Goal: Information Seeking & Learning: Check status

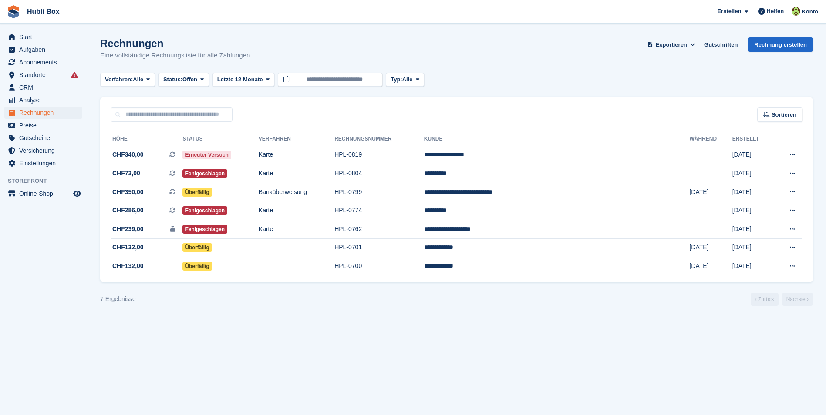
click at [233, 332] on section "Rechnungen Eine vollständige Rechnungsliste für alle Zahlungen Exportieren Expo…" at bounding box center [456, 207] width 739 height 415
click at [32, 84] on span "CRM" at bounding box center [45, 87] width 52 height 12
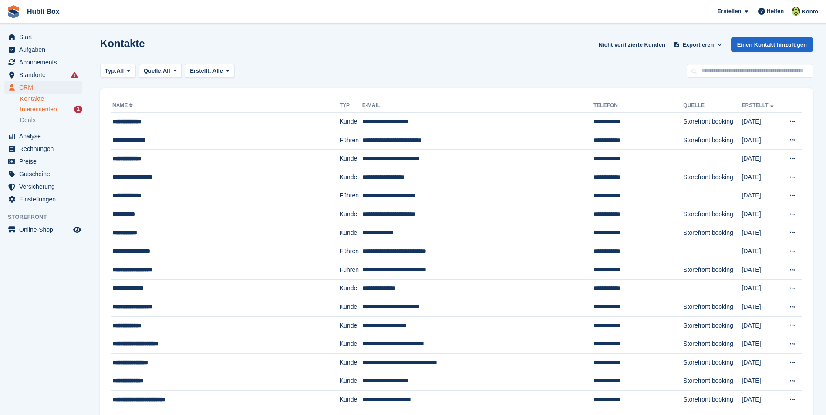
click at [67, 108] on div "Interessenten 1" at bounding box center [51, 109] width 62 height 8
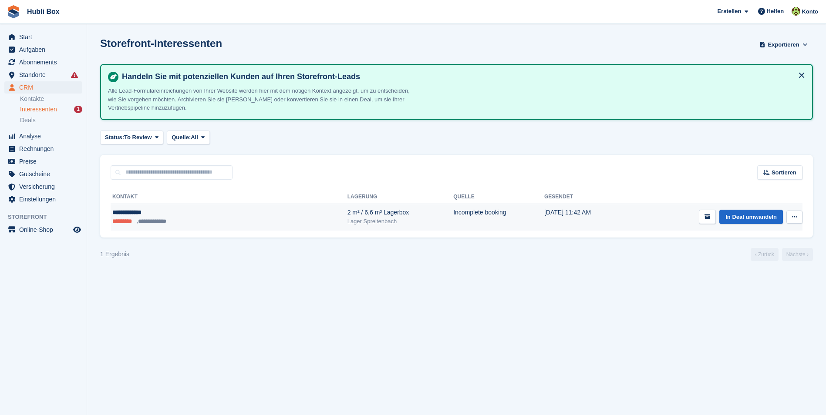
click at [797, 218] on button at bounding box center [794, 217] width 16 height 13
click at [746, 262] on p "Interessenten löschen" at bounding box center [761, 264] width 76 height 11
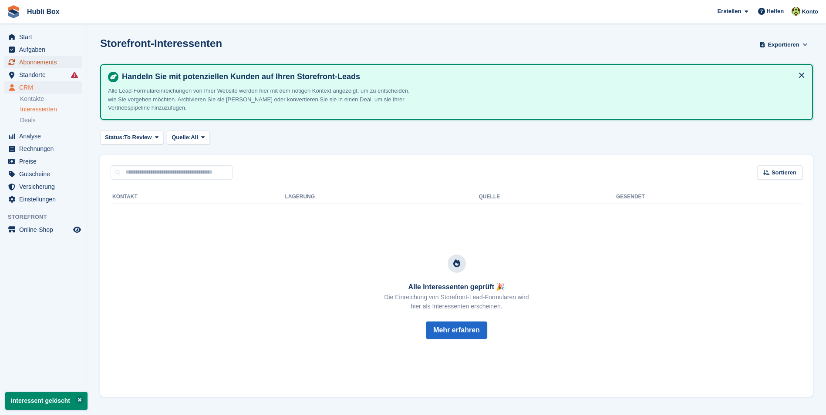
click at [50, 68] on span "Abonnements" at bounding box center [45, 62] width 52 height 12
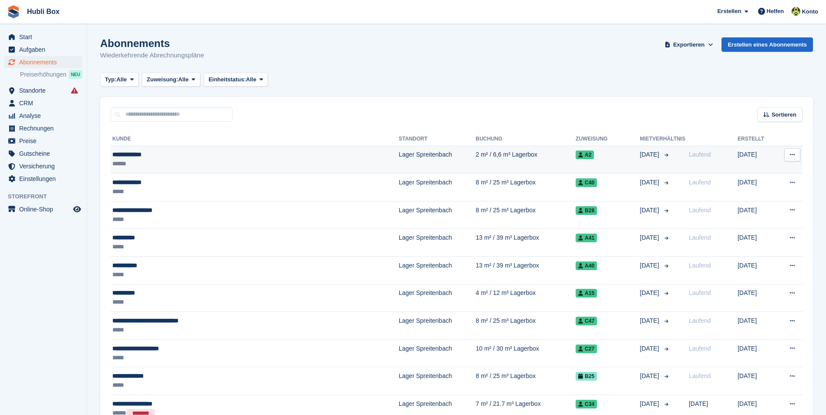
click at [146, 154] on div "**********" at bounding box center [211, 154] width 198 height 9
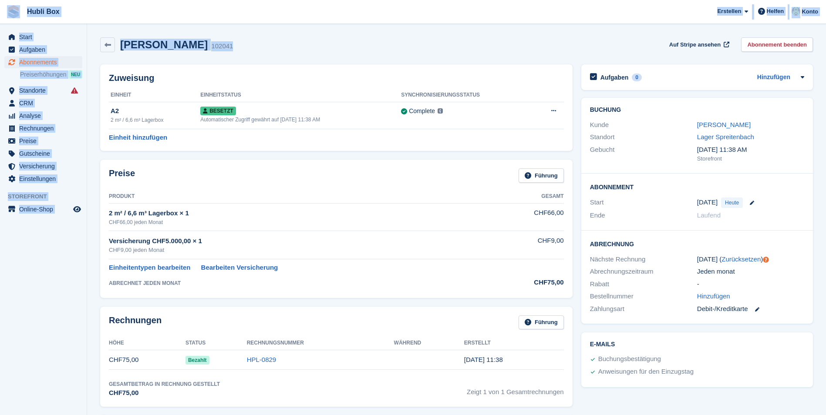
drag, startPoint x: 220, startPoint y: 48, endPoint x: 10, endPoint y: 15, distance: 212.5
click at [10, 15] on div "Hubli Box Erstellen Abonnement Rechnung Kontakt Deal Rabatt Seite Helfen Chat-S…" at bounding box center [413, 401] width 826 height 803
click at [145, 14] on span "Hubli Box Erstellen Abonnement Rechnung Kontakt Deal Rabatt Seite Helfen Chat-S…" at bounding box center [413, 12] width 826 height 24
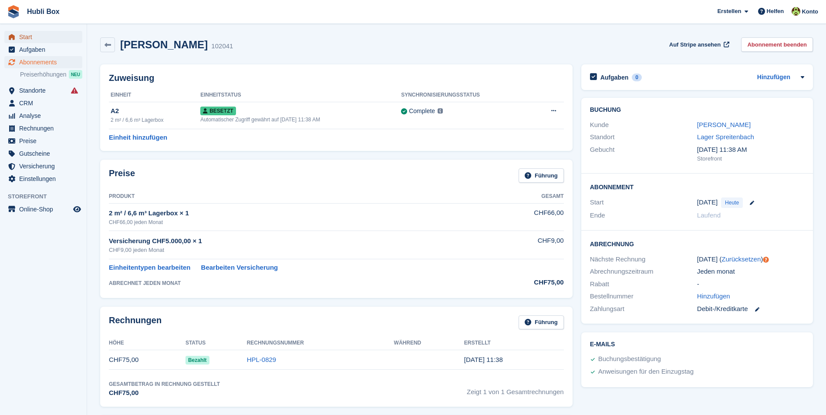
click at [40, 34] on span "Start" at bounding box center [45, 37] width 52 height 12
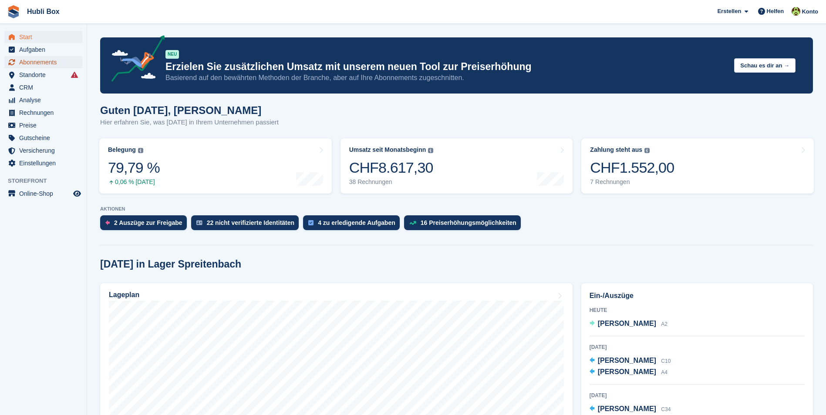
click at [47, 66] on span "Abonnements" at bounding box center [45, 62] width 52 height 12
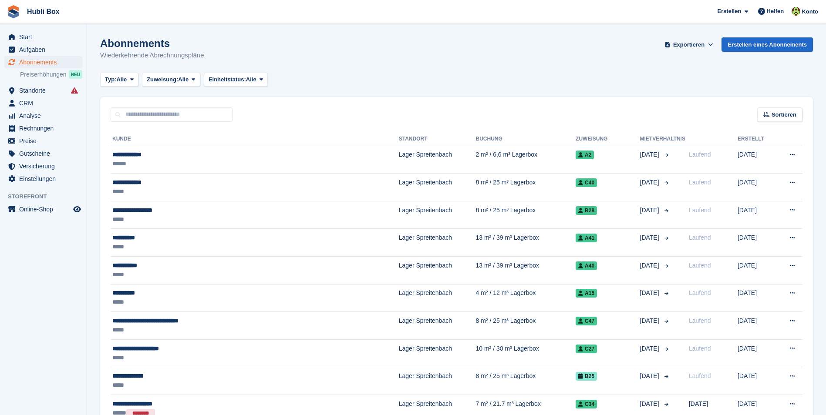
click at [138, 161] on div "******" at bounding box center [211, 163] width 198 height 9
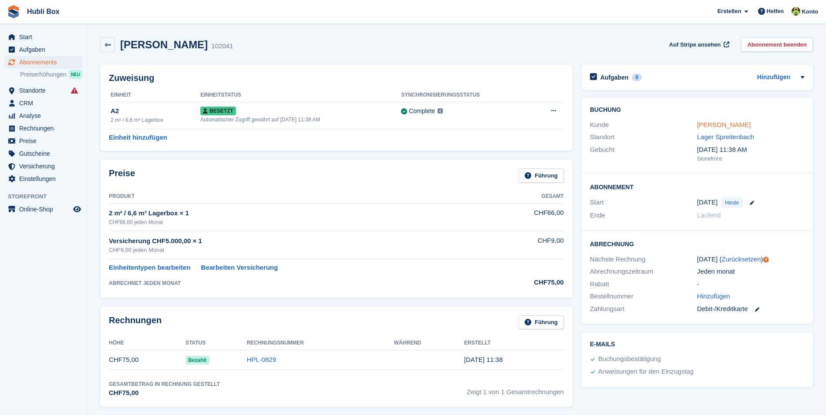
click at [718, 124] on link "[PERSON_NAME]" at bounding box center [724, 124] width 54 height 7
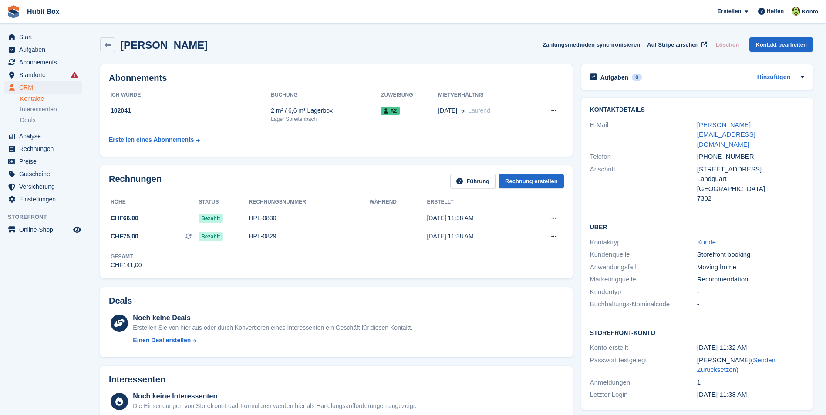
click at [280, 34] on div "Ernst Lampert Zahlungsmethoden synchronisieren Auf Stripe ansehen Löschen Konta…" at bounding box center [456, 46] width 721 height 27
click at [67, 60] on span "Abonnements" at bounding box center [45, 62] width 52 height 12
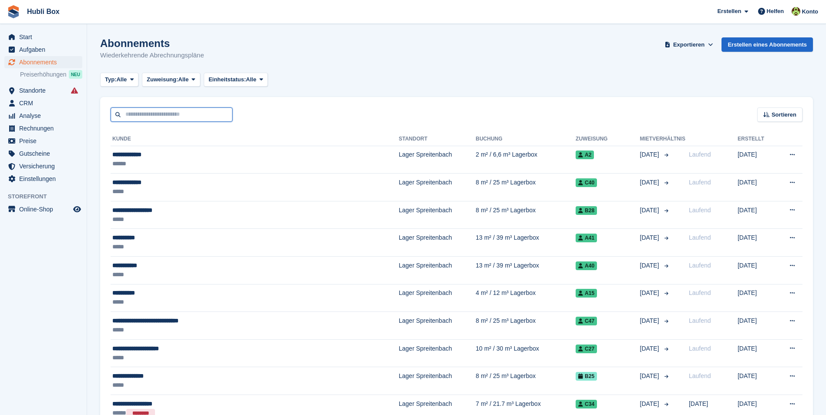
click at [171, 114] on input "text" at bounding box center [172, 115] width 122 height 14
type input "*******"
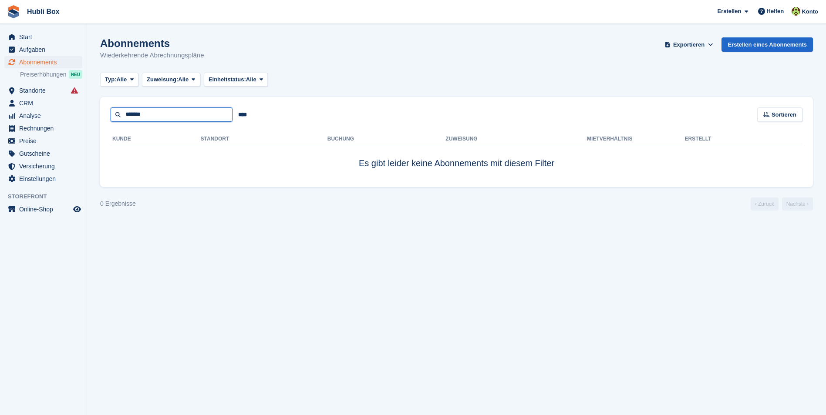
click at [171, 114] on input "*******" at bounding box center [172, 115] width 122 height 14
type input "******"
click at [41, 37] on span "Start" at bounding box center [45, 37] width 52 height 12
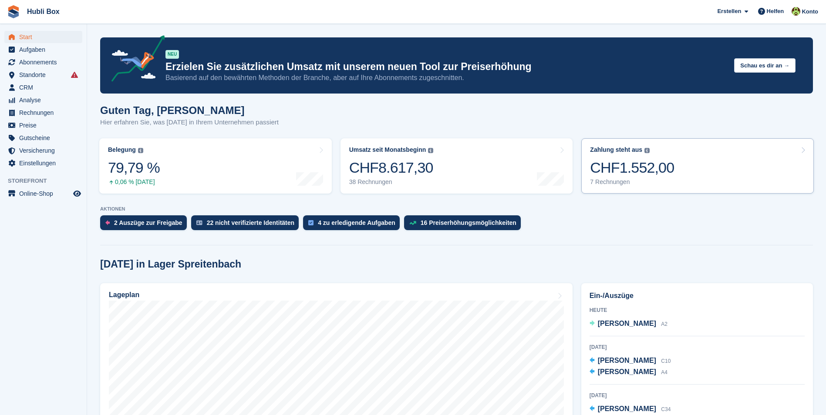
click at [660, 168] on div "CHF1.552,00" at bounding box center [632, 168] width 84 height 18
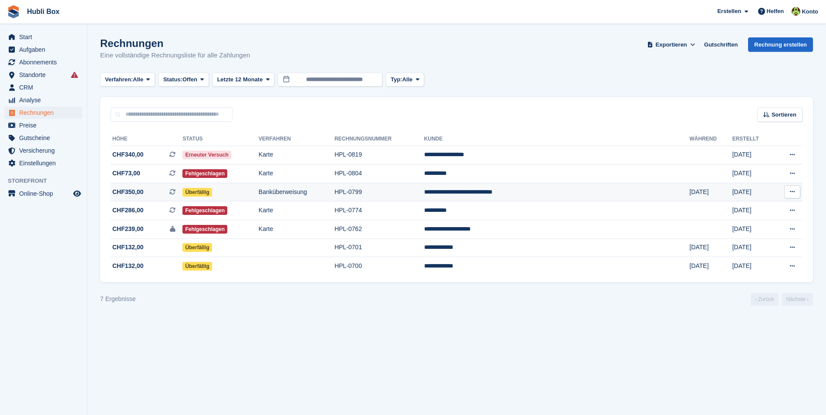
click at [615, 199] on td "**********" at bounding box center [557, 192] width 266 height 19
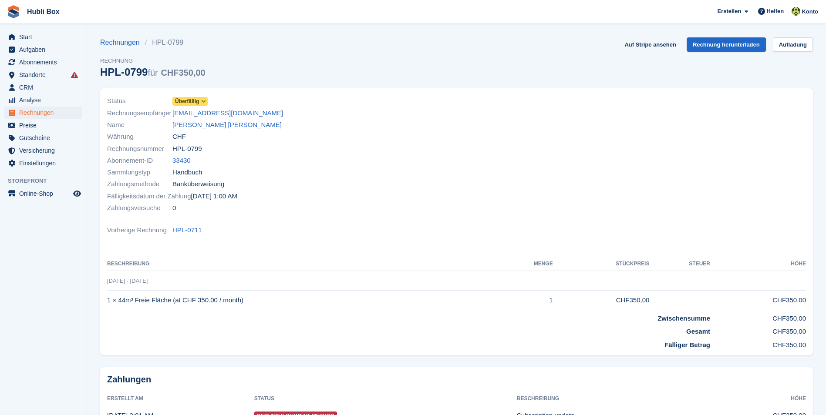
click at [237, 130] on div "Name [PERSON_NAME] [PERSON_NAME]" at bounding box center [279, 125] width 344 height 12
click at [238, 128] on link "Vinicio Martin Crisostomo Ortiz" at bounding box center [226, 125] width 109 height 10
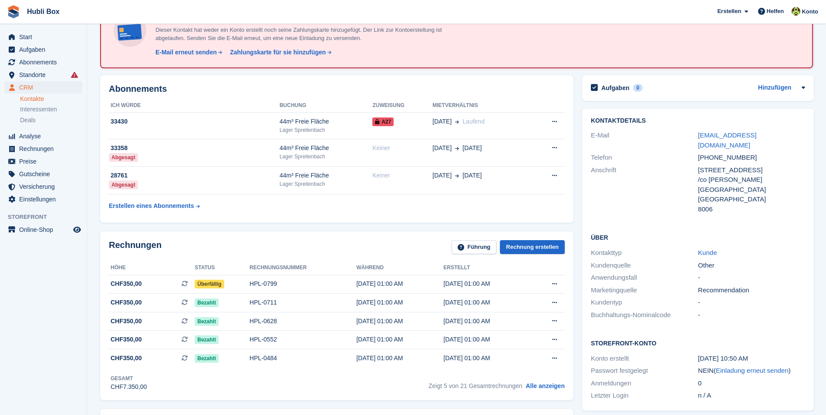
scroll to position [44, 0]
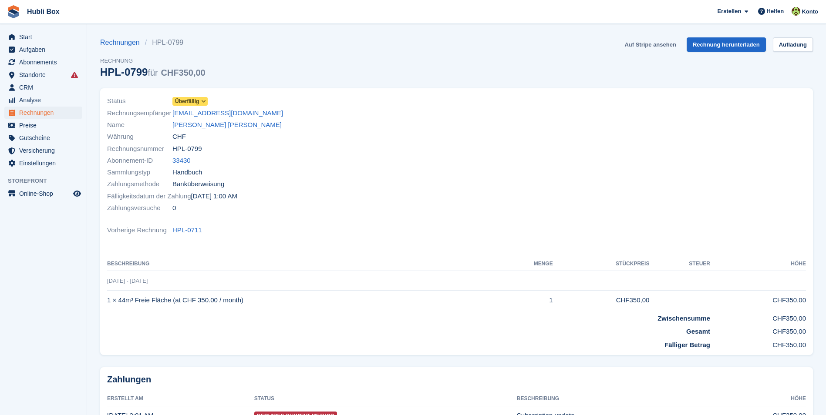
click at [653, 43] on link "Auf Stripe ansehen" at bounding box center [650, 44] width 58 height 14
click at [205, 123] on link "Vinicio Martin Crisostomo Ortiz" at bounding box center [226, 125] width 109 height 10
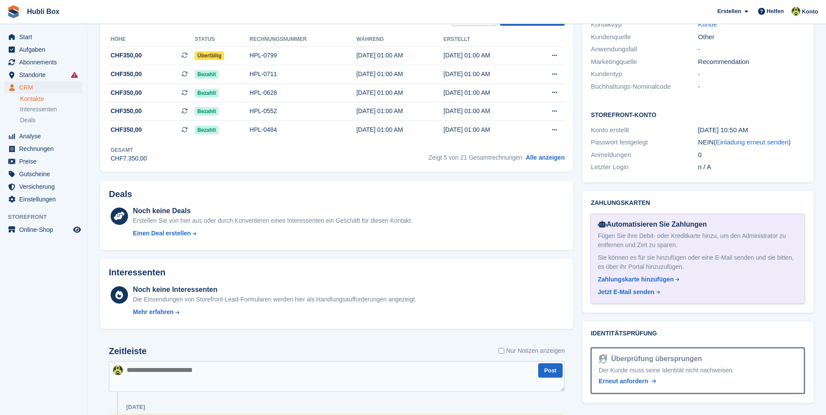
scroll to position [435, 0]
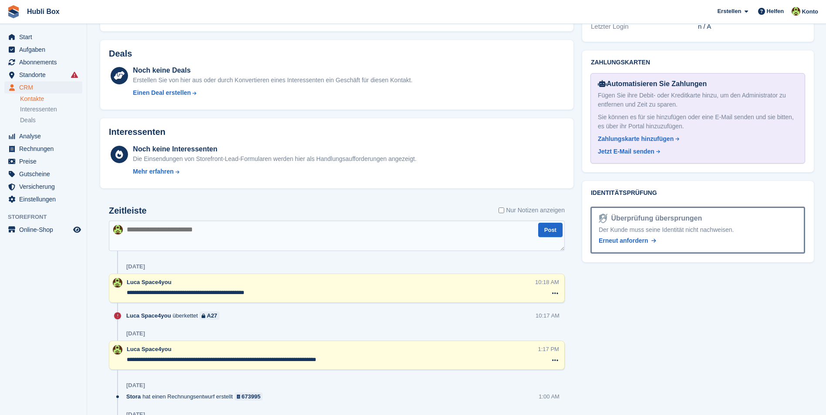
click at [185, 228] on textarea at bounding box center [337, 236] width 456 height 30
type textarea "**********"
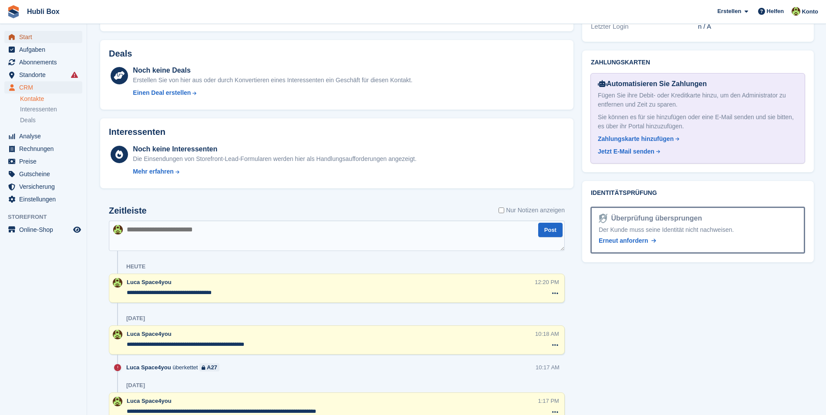
click at [38, 32] on span "Start" at bounding box center [45, 37] width 52 height 12
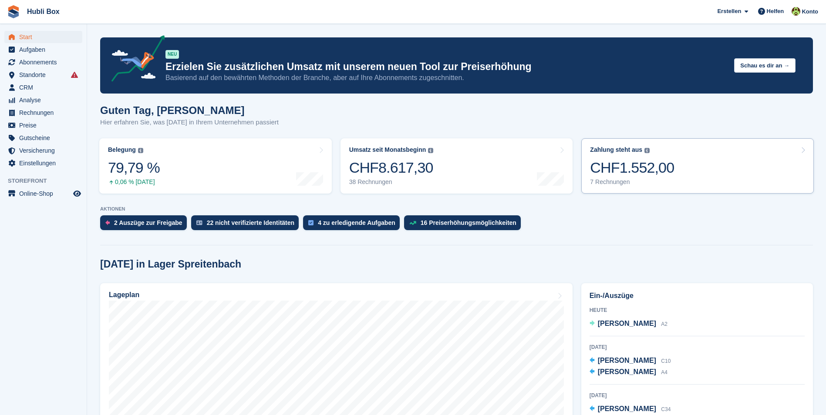
click at [675, 194] on turbo-frame "Zahlung steht aus Der gesamte ausstehende Saldo aller offenen Rechnungen. CHF1.…" at bounding box center [697, 166] width 241 height 64
click at [647, 155] on div "Zahlung steht aus Der gesamte ausstehende Saldo aller offenen Rechnungen. CHF1.…" at bounding box center [632, 166] width 84 height 40
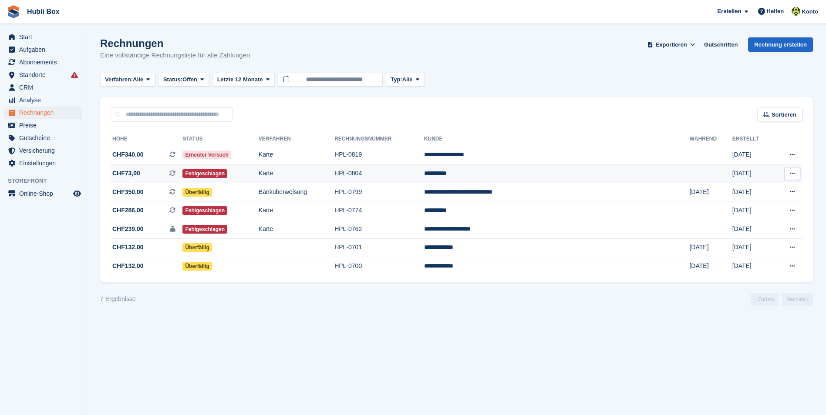
click at [424, 176] on td "HPL-0804" at bounding box center [379, 174] width 90 height 19
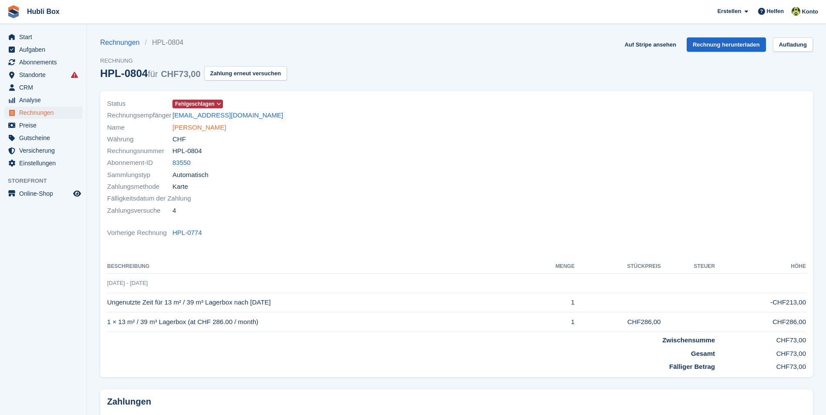
click at [189, 130] on link "[PERSON_NAME]" at bounding box center [199, 128] width 54 height 10
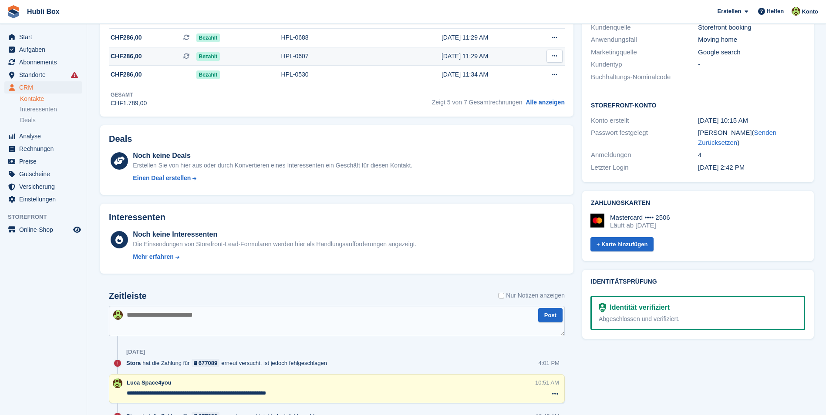
scroll to position [261, 0]
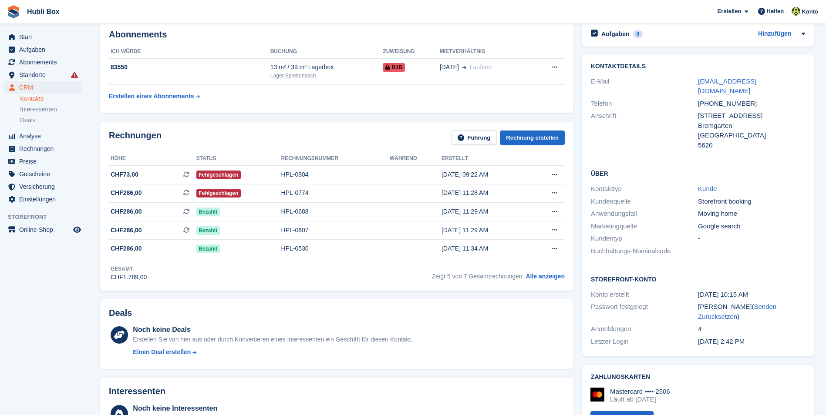
scroll to position [0, 0]
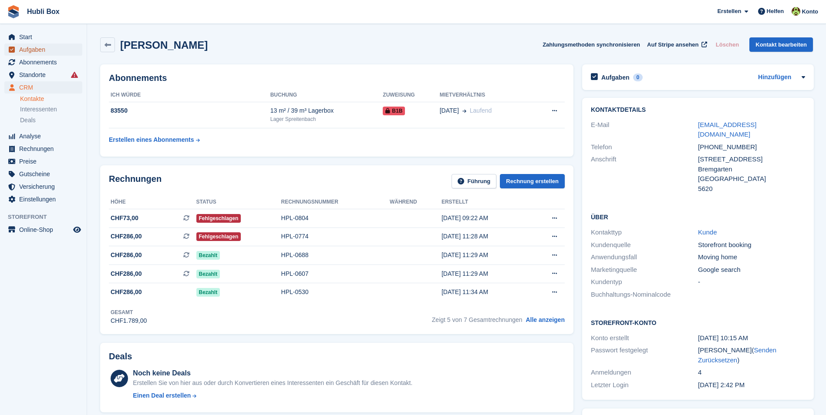
click at [41, 47] on span "Aufgaben" at bounding box center [45, 50] width 52 height 12
